Goal: Task Accomplishment & Management: Manage account settings

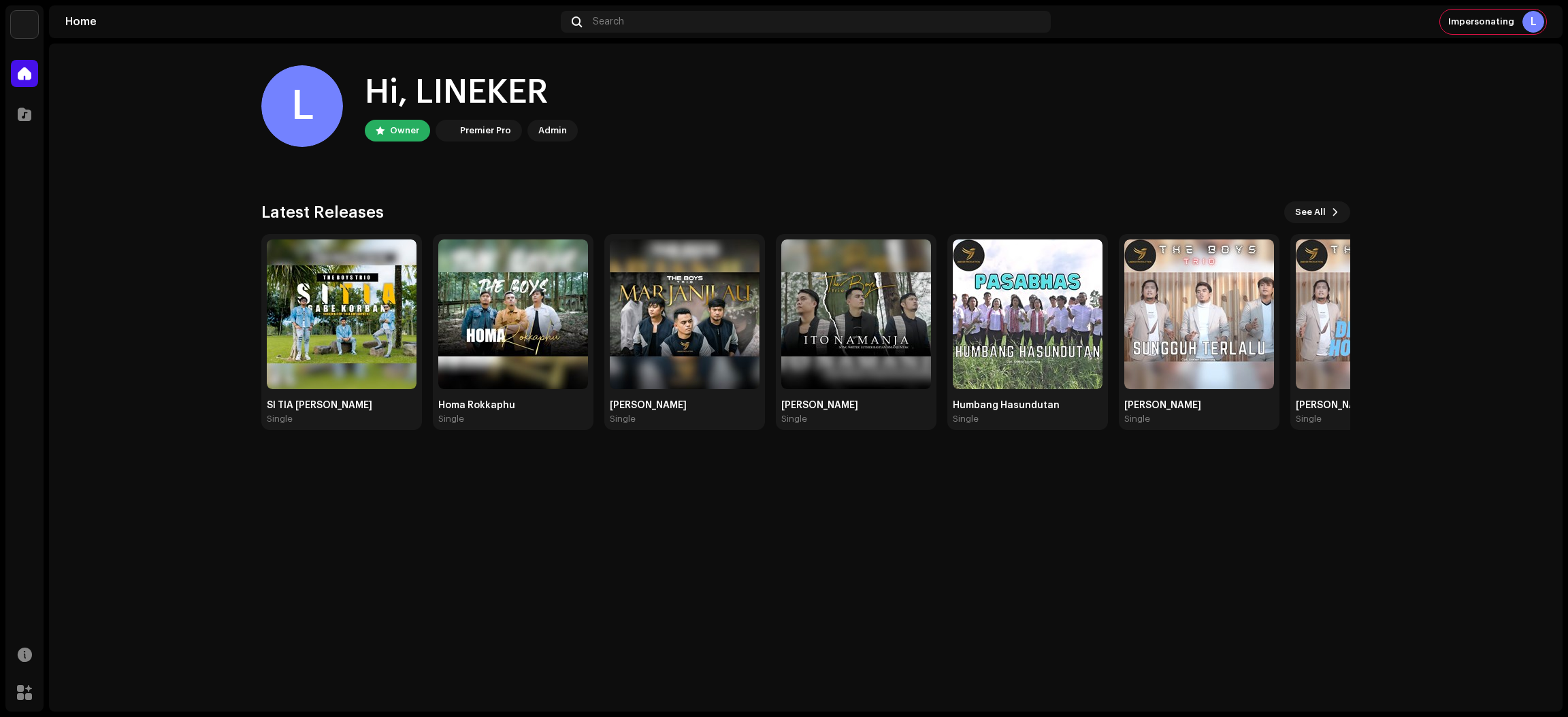
click at [27, 16] on img at bounding box center [25, 25] width 27 height 27
click at [218, 27] on span at bounding box center [218, 31] width 9 height 11
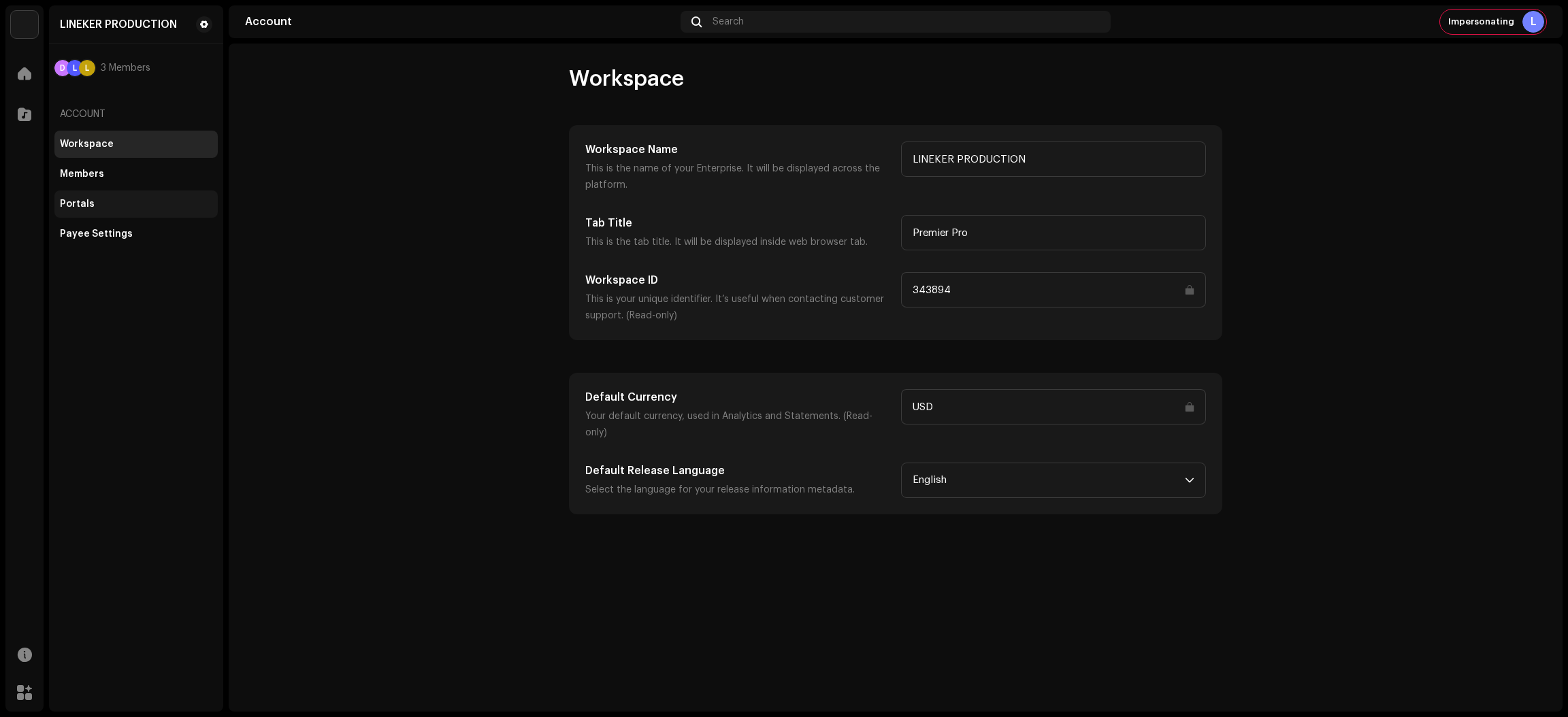
click at [145, 204] on div "Portals" at bounding box center [135, 204] width 152 height 11
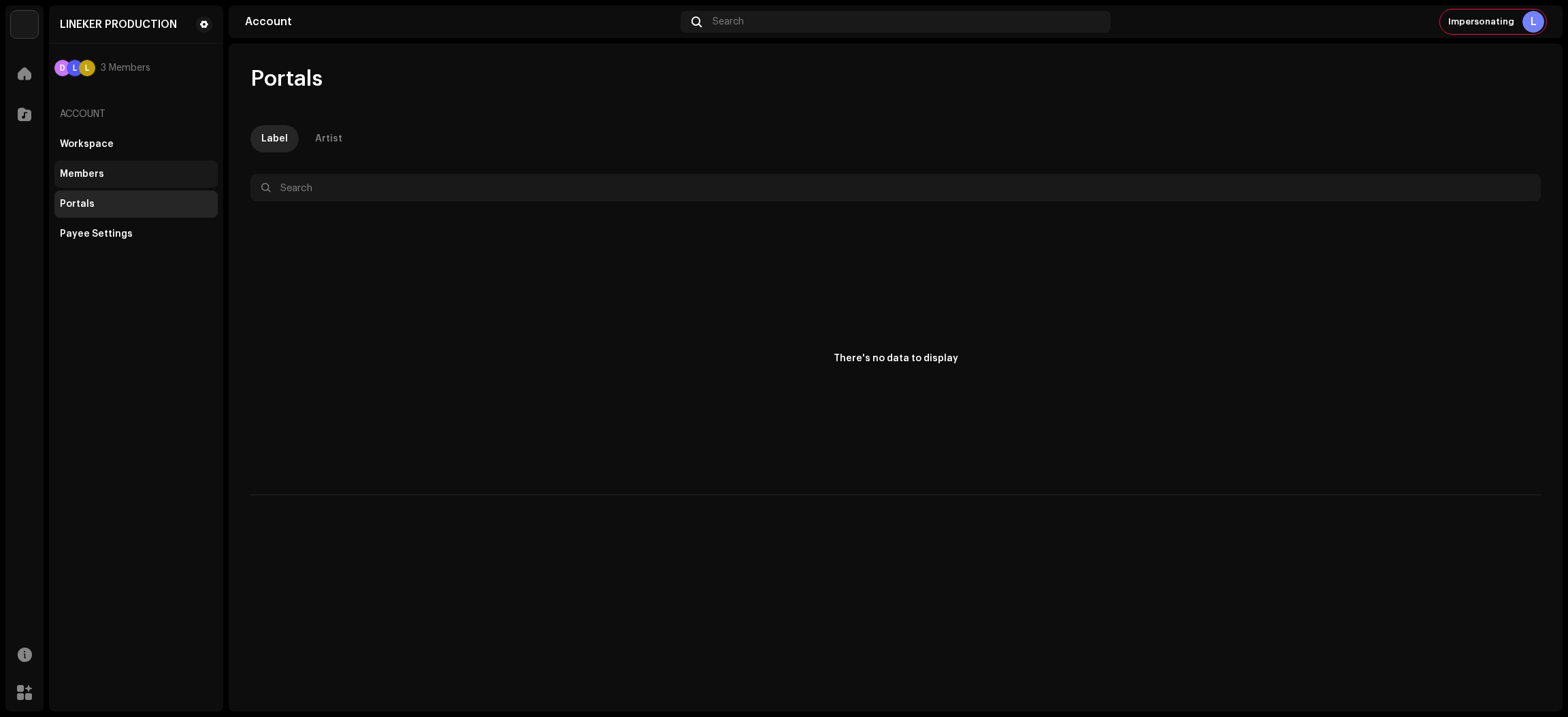
click at [132, 169] on div "Members" at bounding box center [135, 174] width 152 height 11
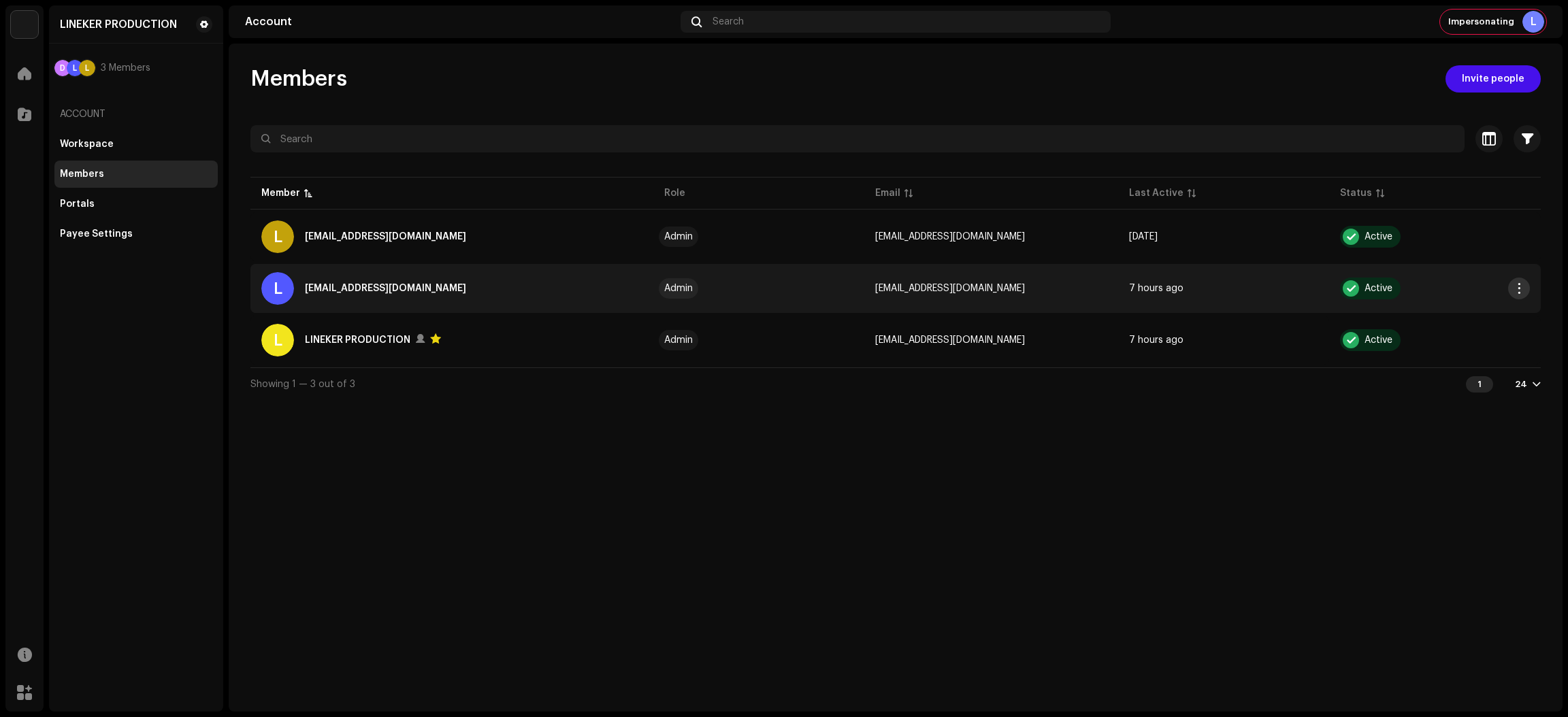
click at [1509, 286] on button "button" at bounding box center [1518, 288] width 22 height 22
click at [1455, 316] on span "Edit permissions" at bounding box center [1430, 319] width 79 height 11
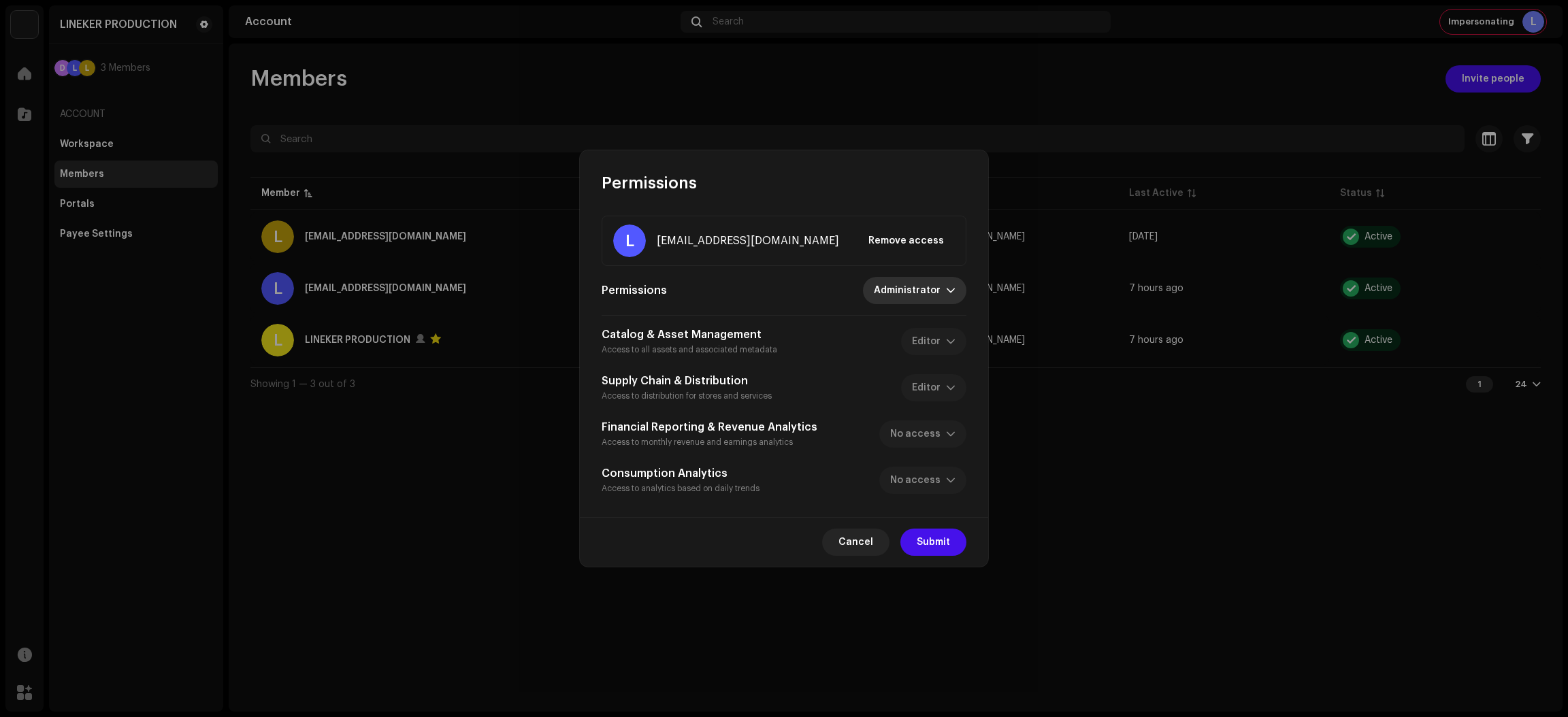
click at [931, 292] on span "Administrator" at bounding box center [909, 290] width 72 height 27
click at [853, 538] on span "Cancel" at bounding box center [855, 542] width 35 height 27
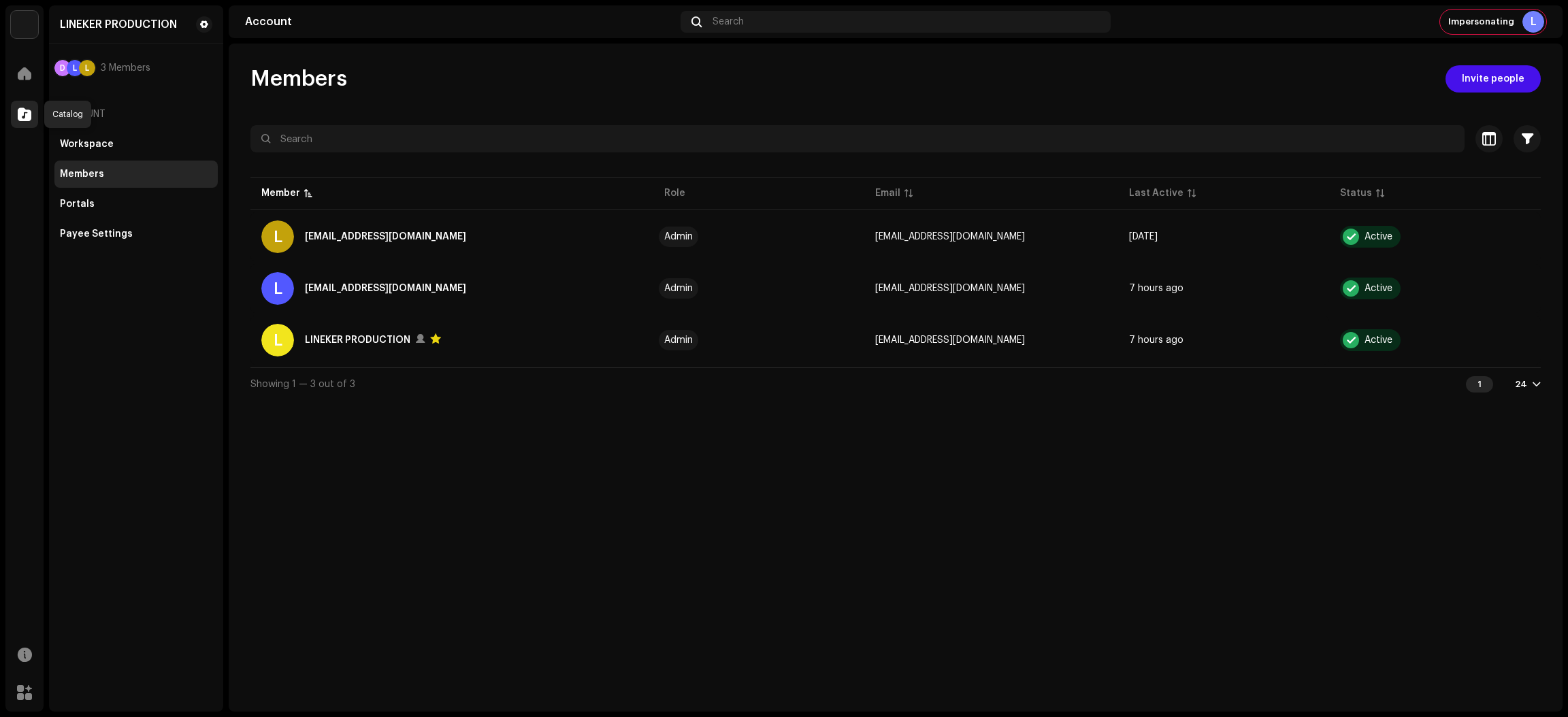
click at [24, 103] on div at bounding box center [25, 114] width 27 height 27
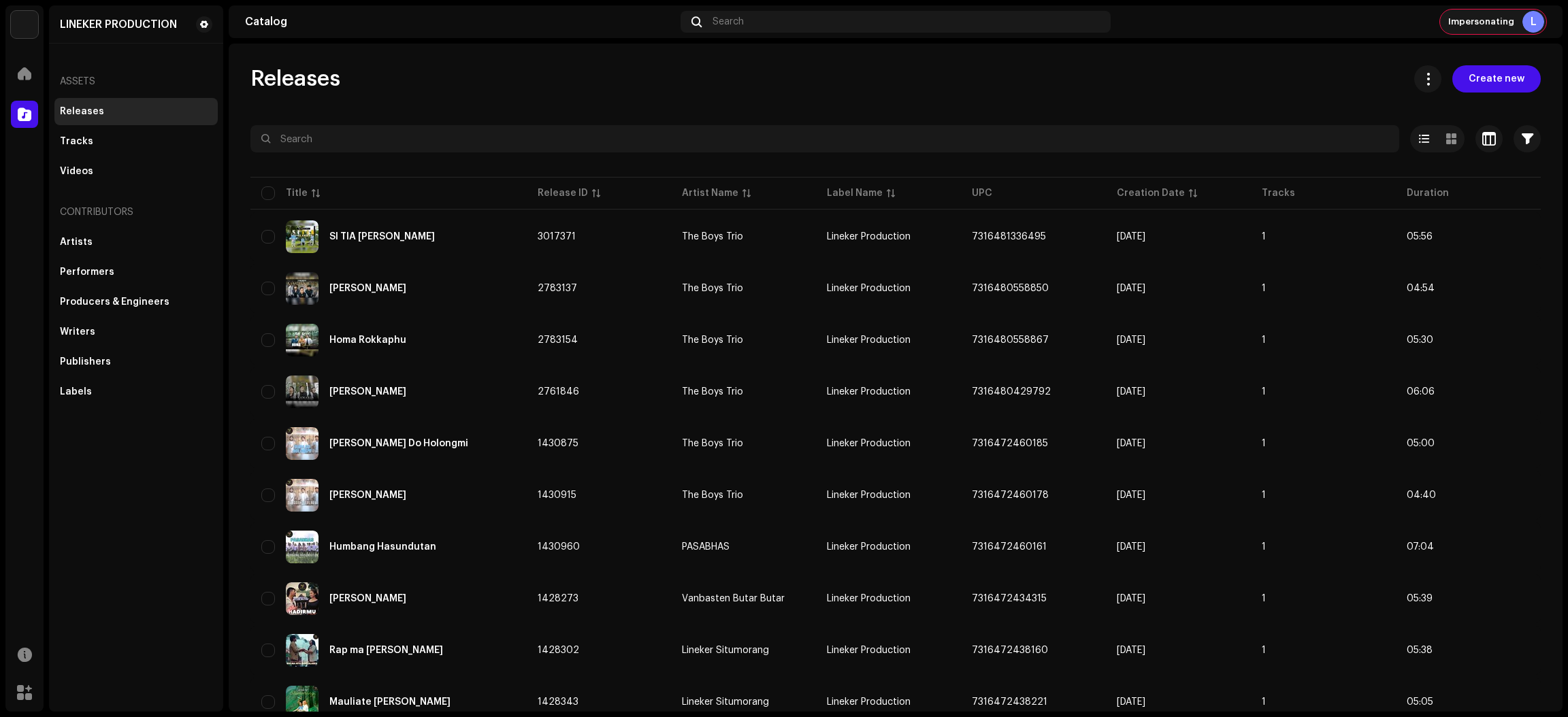
click at [1489, 20] on span "Impersonating" at bounding box center [1481, 22] width 66 height 11
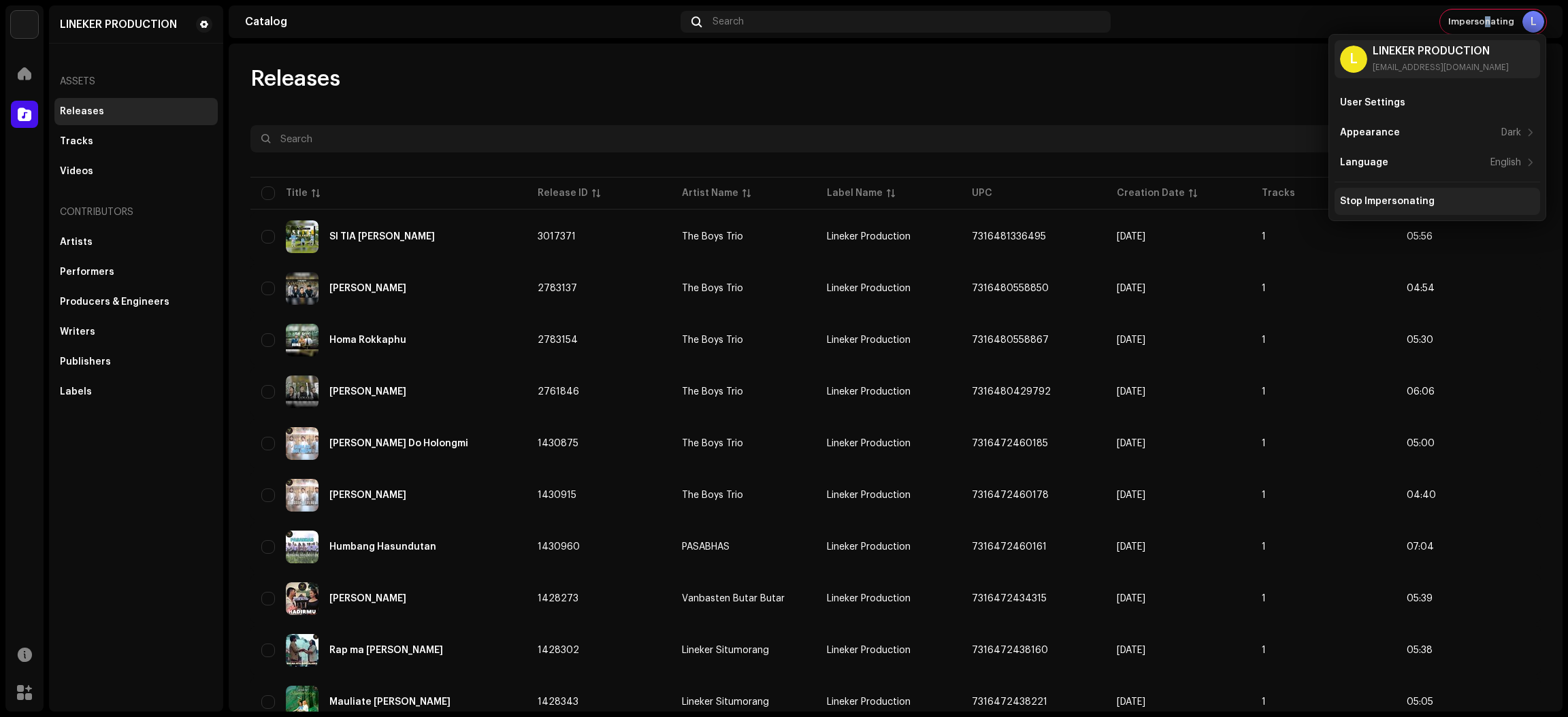
click at [1444, 190] on div "Stop Impersonating" at bounding box center [1436, 201] width 205 height 27
